Goal: Information Seeking & Learning: Learn about a topic

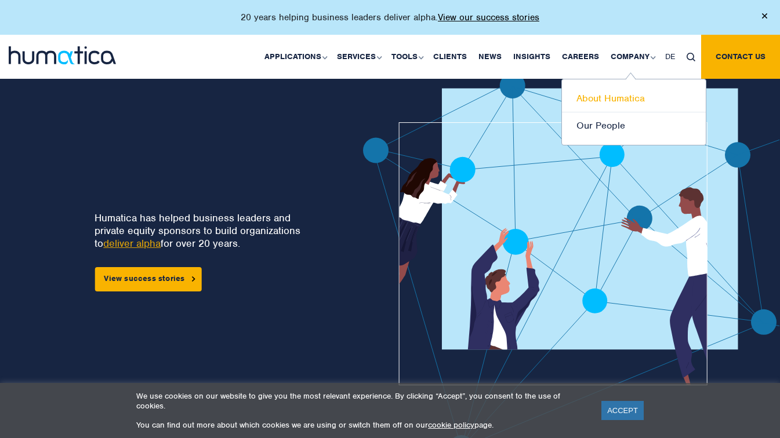
click at [629, 97] on link "About Humatica" at bounding box center [634, 98] width 144 height 27
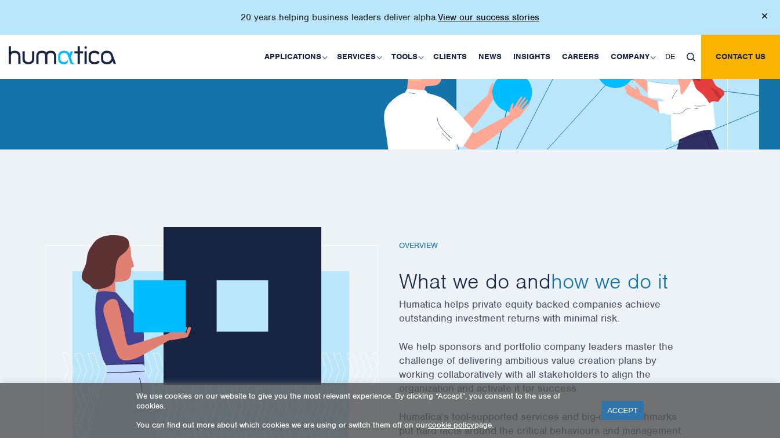
scroll to position [25, 0]
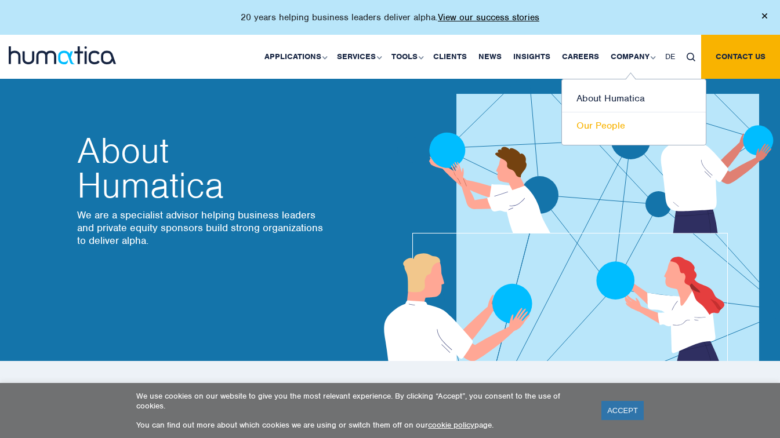
click at [604, 124] on link "Our People" at bounding box center [634, 126] width 144 height 27
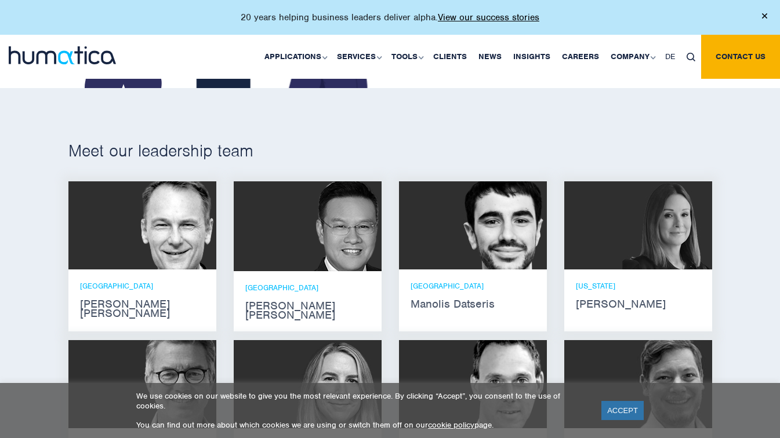
scroll to position [666, 0]
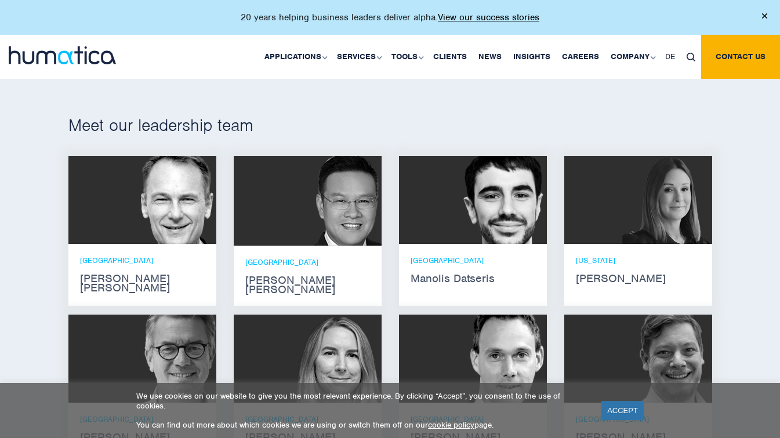
click at [122, 278] on strong "[PERSON_NAME] [PERSON_NAME]" at bounding box center [142, 283] width 125 height 19
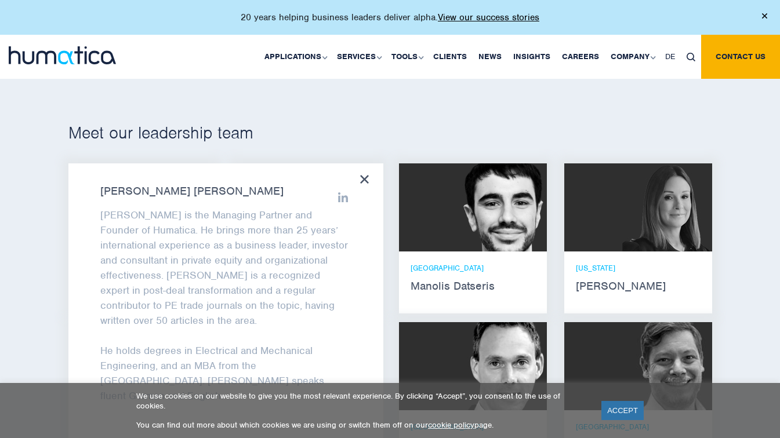
scroll to position [655, 0]
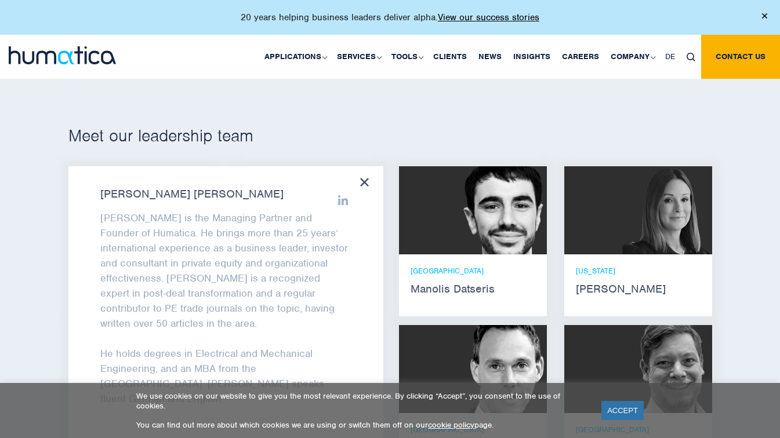
click at [365, 178] on icon at bounding box center [364, 182] width 9 height 9
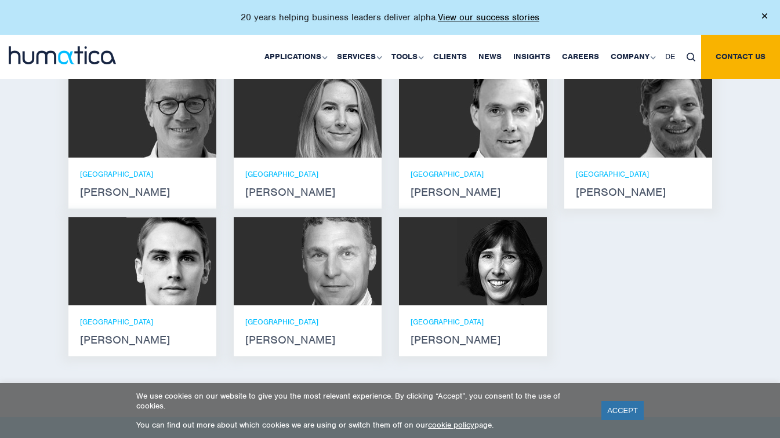
scroll to position [926, 0]
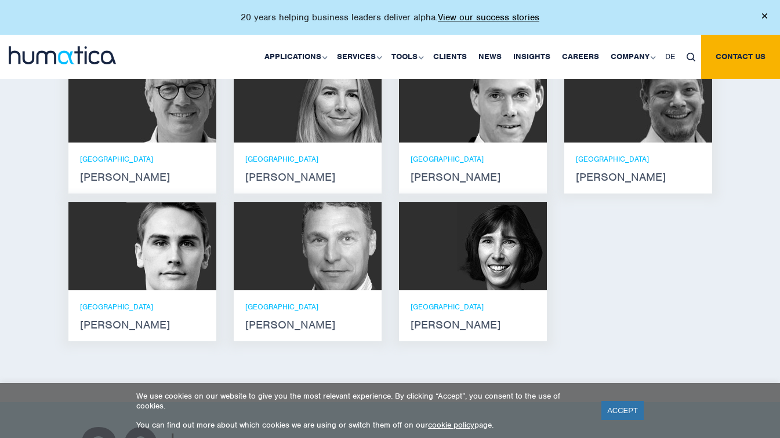
click at [432, 302] on p "[GEOGRAPHIC_DATA]" at bounding box center [473, 307] width 125 height 10
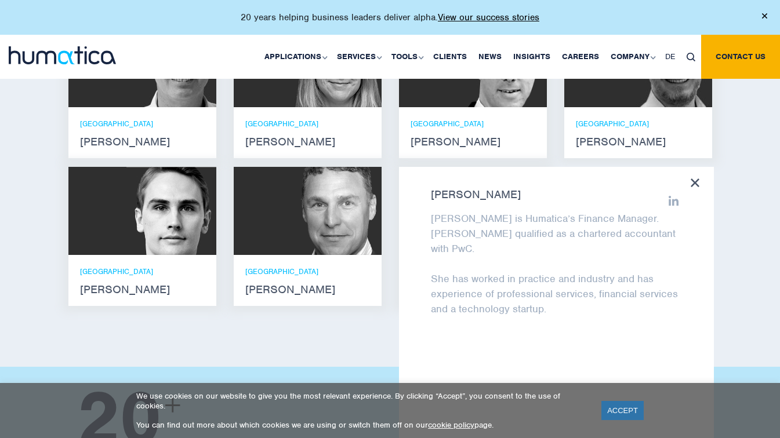
scroll to position [948, 0]
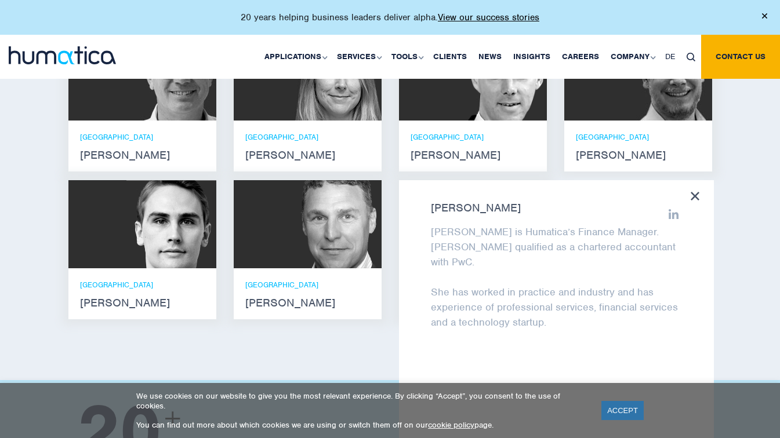
click at [695, 192] on icon at bounding box center [695, 196] width 9 height 9
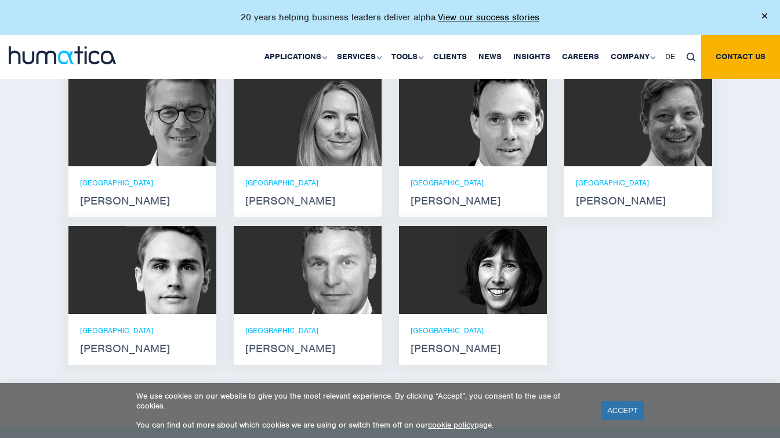
scroll to position [895, 0]
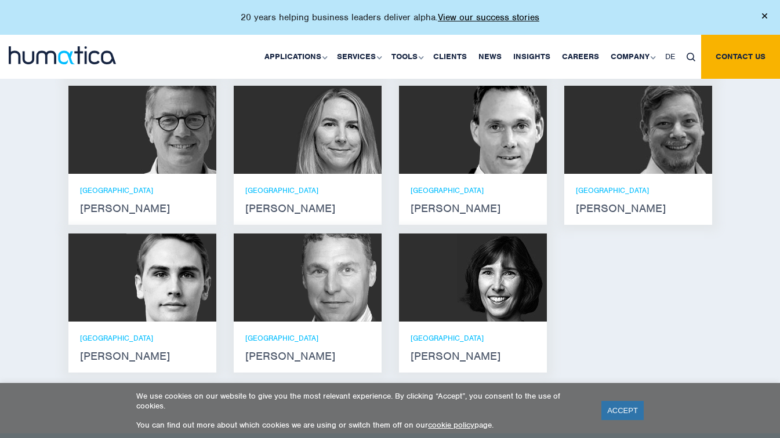
click at [249, 186] on div "LONDON Zoë Fox" at bounding box center [307, 200] width 125 height 28
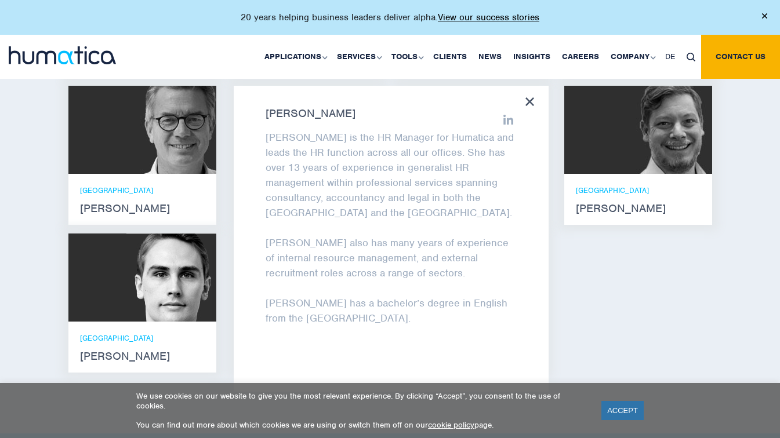
click at [527, 97] on icon at bounding box center [529, 101] width 9 height 9
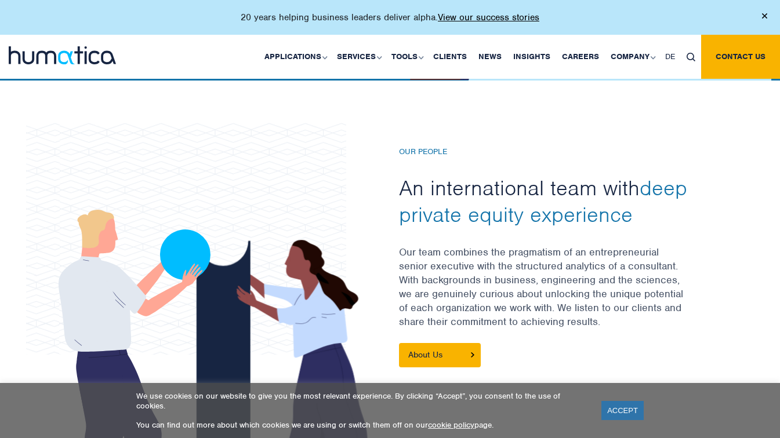
scroll to position [263, 0]
